Goal: Task Accomplishment & Management: Manage account settings

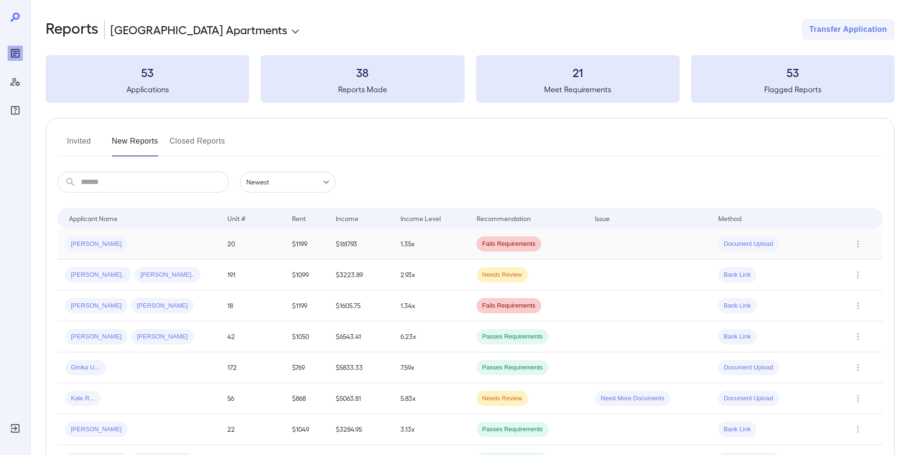
click at [378, 245] on td "$1617.93" at bounding box center [360, 244] width 65 height 31
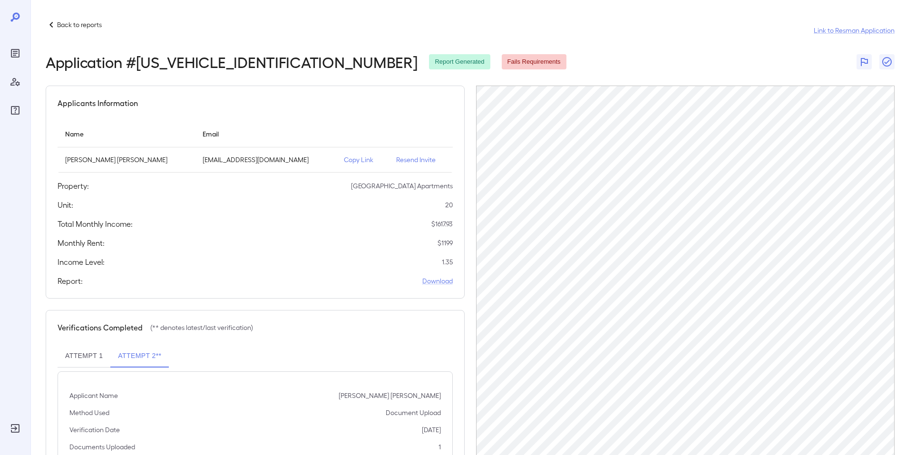
click at [59, 23] on p "Back to reports" at bounding box center [79, 25] width 45 height 10
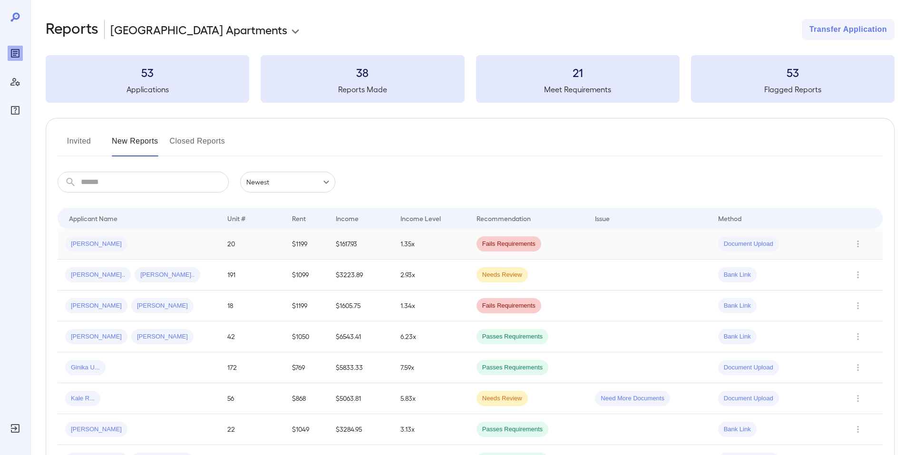
click at [158, 244] on div "David R..." at bounding box center [138, 243] width 147 height 15
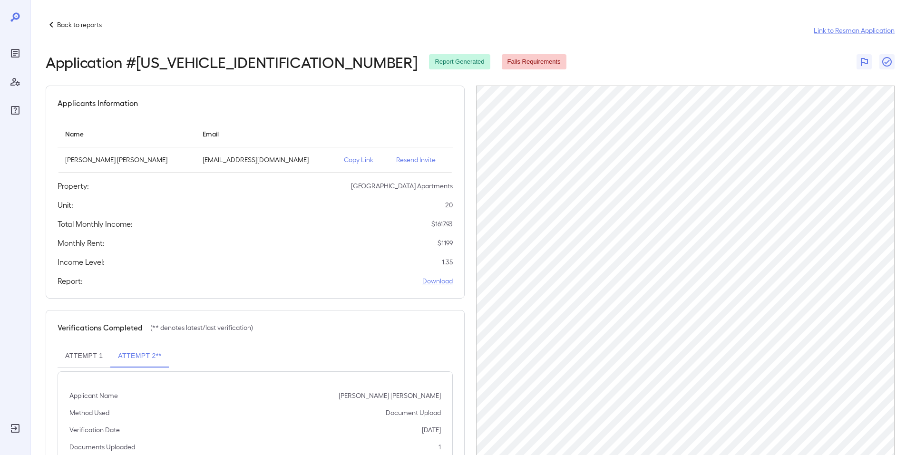
click at [61, 23] on p "Back to reports" at bounding box center [79, 25] width 45 height 10
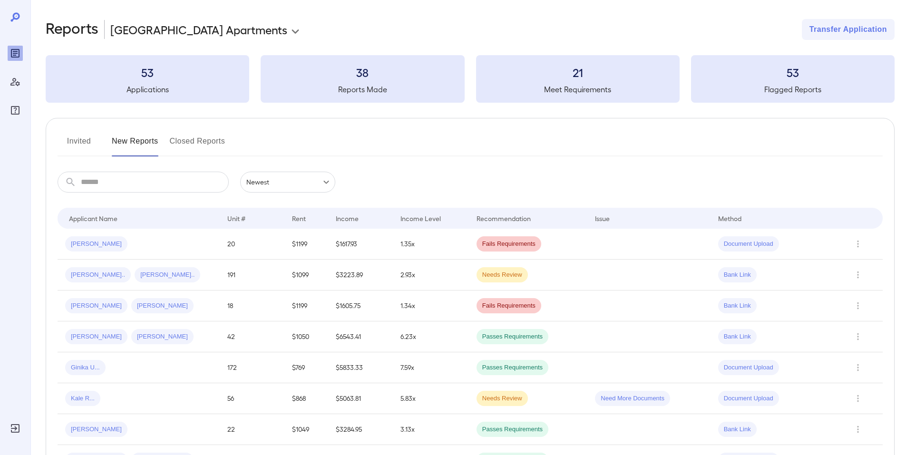
click at [85, 151] on button "Invited" at bounding box center [79, 145] width 43 height 23
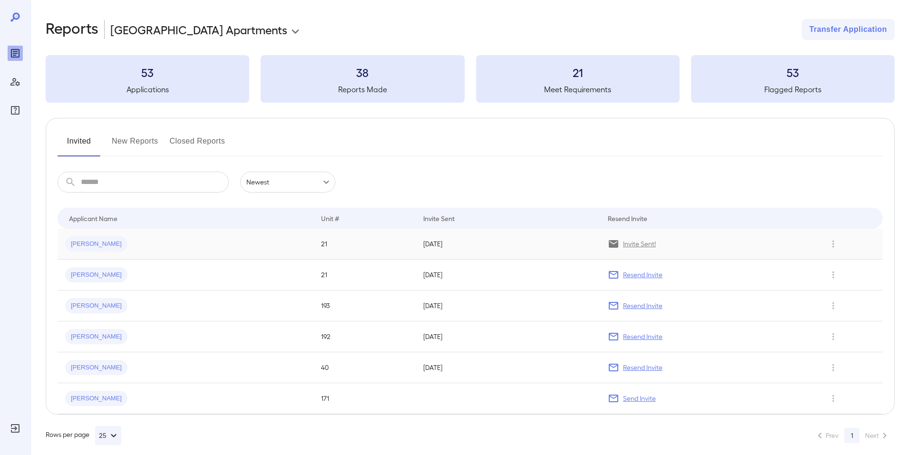
click at [363, 255] on td "21" at bounding box center [365, 244] width 102 height 31
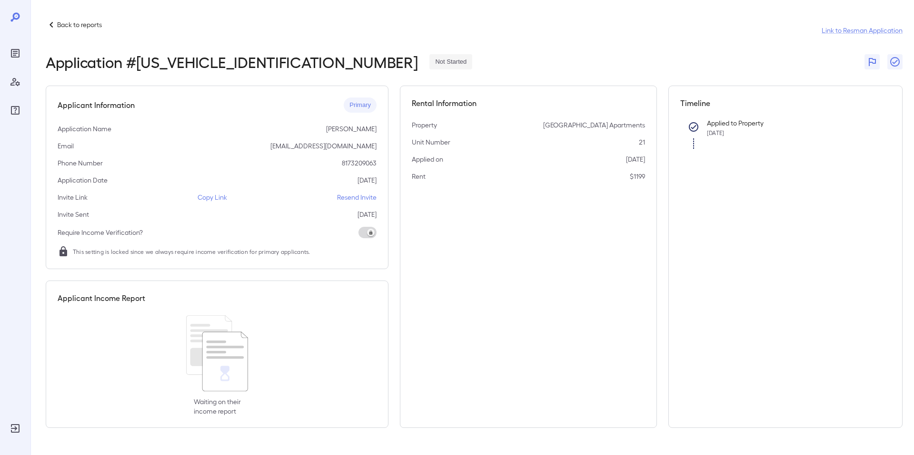
click at [202, 200] on p "Copy Link" at bounding box center [211, 198] width 29 height 10
click at [91, 27] on p "Back to reports" at bounding box center [79, 25] width 45 height 10
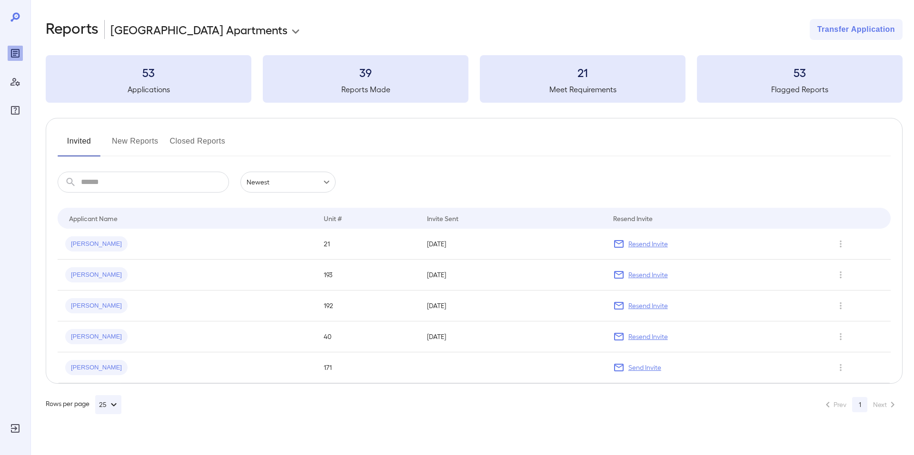
click at [138, 130] on div "Invited New Reports Closed Reports ​ ​ Newest ****** Drop to group by Applicant…" at bounding box center [474, 251] width 856 height 266
click at [137, 151] on button "New Reports" at bounding box center [135, 145] width 47 height 23
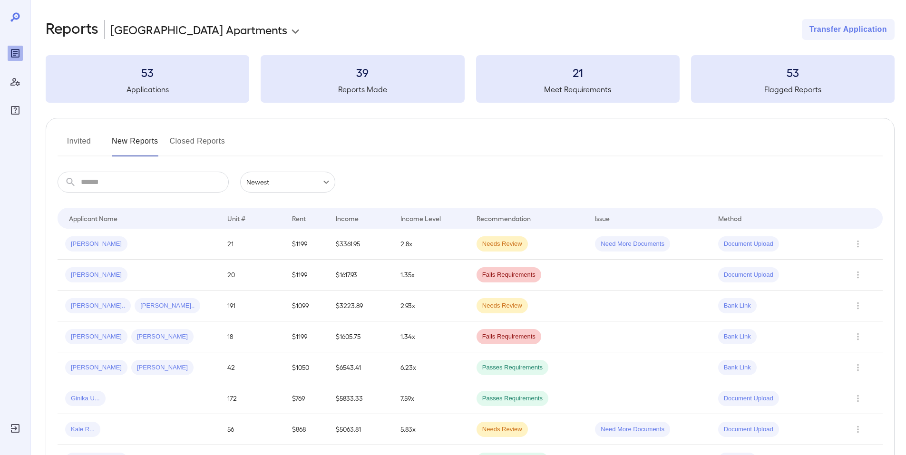
click at [423, 248] on td "2.8x" at bounding box center [431, 244] width 76 height 31
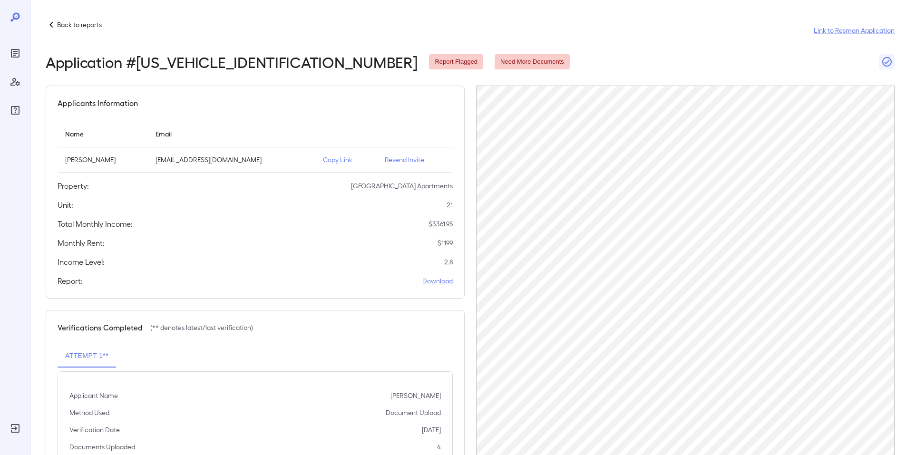
click at [342, 164] on p "Copy Link" at bounding box center [346, 160] width 47 height 10
click at [81, 20] on p "Back to reports" at bounding box center [79, 25] width 45 height 10
